Goal: Use online tool/utility: Utilize a website feature to perform a specific function

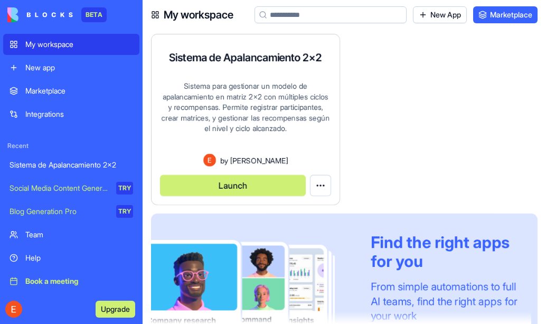
drag, startPoint x: 0, startPoint y: 0, endPoint x: 256, endPoint y: 148, distance: 295.6
click at [256, 148] on div "Sistema para gestionar un modelo de apalancamiento en matriz 2x2 con múltiples …" at bounding box center [245, 117] width 171 height 73
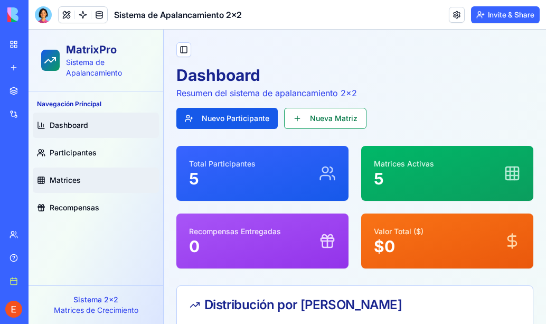
click at [92, 184] on link "Matrices" at bounding box center [96, 179] width 126 height 25
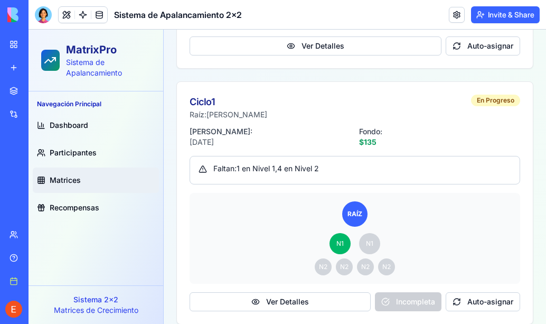
scroll to position [861, 0]
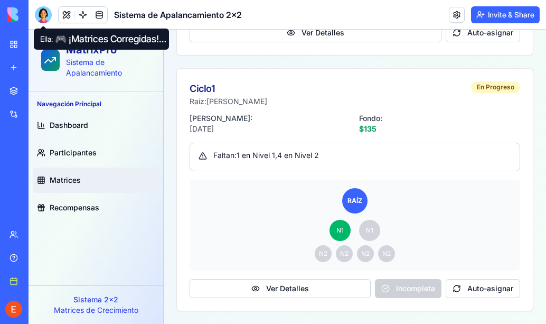
click at [42, 11] on div at bounding box center [43, 14] width 17 height 17
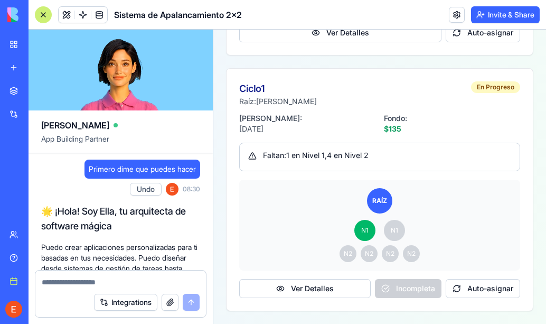
scroll to position [10462, 0]
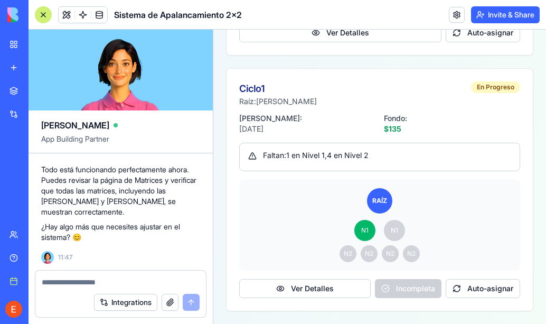
click at [67, 282] on textarea at bounding box center [121, 282] width 158 height 11
type textarea "**********"
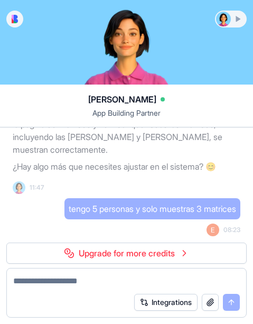
scroll to position [10250, 0]
click at [235, 21] on div at bounding box center [231, 19] width 30 height 15
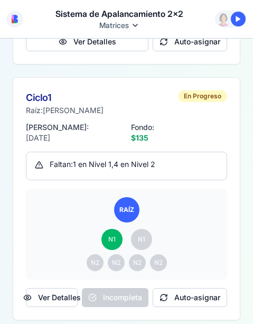
click at [60, 241] on div "N1 N1" at bounding box center [126, 239] width 184 height 21
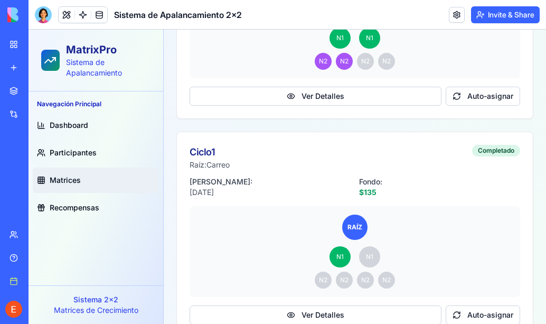
scroll to position [861, 0]
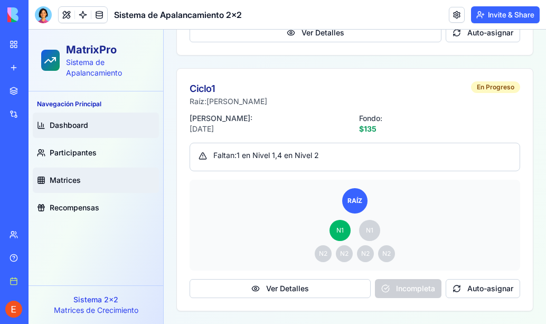
click at [87, 132] on link "Dashboard" at bounding box center [96, 124] width 126 height 25
